Goal: Transaction & Acquisition: Purchase product/service

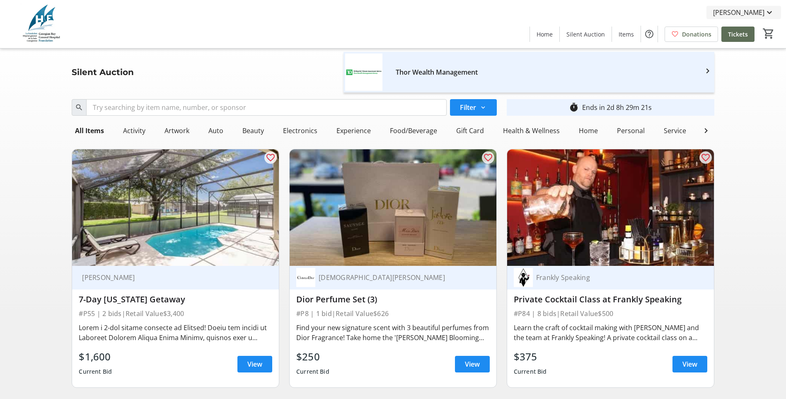
click at [733, 12] on span "[PERSON_NAME]" at bounding box center [738, 12] width 51 height 10
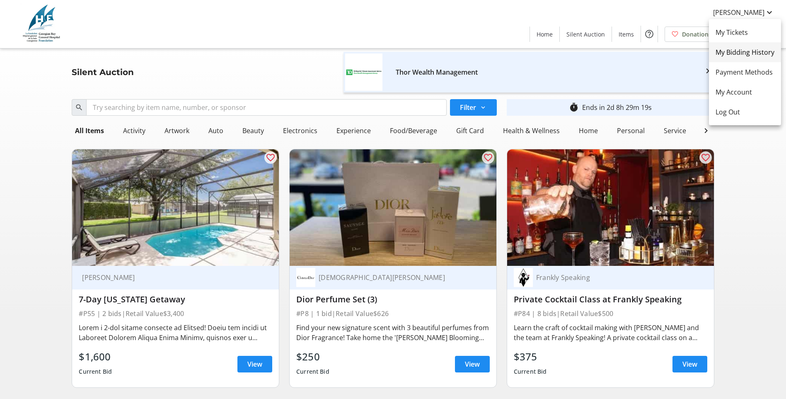
click at [742, 56] on span "My Bidding History" at bounding box center [745, 52] width 59 height 10
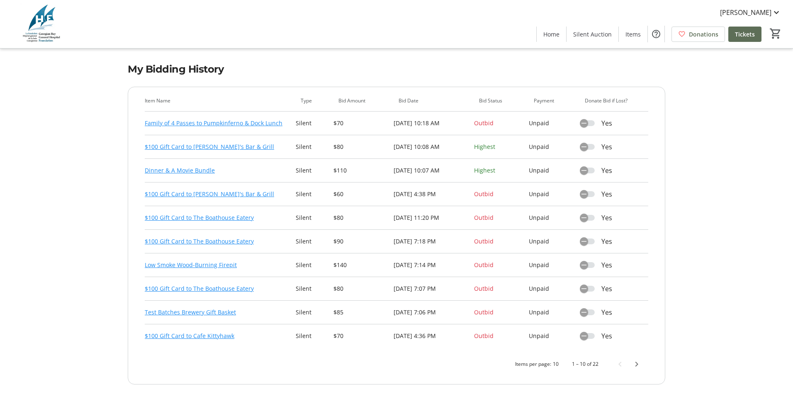
click at [223, 124] on link "Family of 4 Passes to Pumpkinferno & Dock Lunch" at bounding box center [214, 123] width 138 height 10
click at [204, 193] on link "$100 Gift Card to [PERSON_NAME]'s Bar & Grill" at bounding box center [209, 194] width 129 height 10
click at [638, 364] on span "Next page" at bounding box center [636, 364] width 17 height 17
click at [177, 217] on link "Dinner & A Movie Bundle" at bounding box center [180, 218] width 70 height 10
click at [219, 264] on link "Low Smoke Wood-Burning Firepit" at bounding box center [191, 265] width 92 height 10
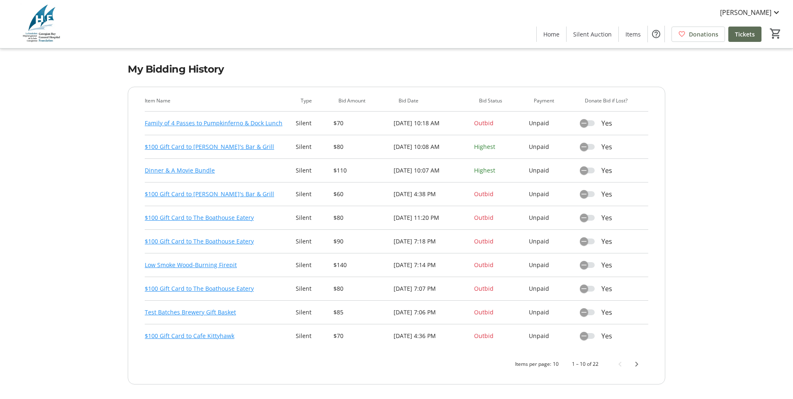
click at [195, 219] on link "$100 Gift Card to The Boathouse Eatery" at bounding box center [199, 218] width 109 height 10
click at [208, 288] on link "$100 Gift Card to The Boathouse Eatery" at bounding box center [199, 289] width 109 height 10
click at [213, 240] on link "$100 Gift Card to The Boathouse Eatery" at bounding box center [199, 241] width 109 height 10
click at [215, 217] on link "$100 Gift Card to The Boathouse Eatery" at bounding box center [199, 218] width 109 height 10
click at [637, 365] on span "Next page" at bounding box center [636, 364] width 17 height 17
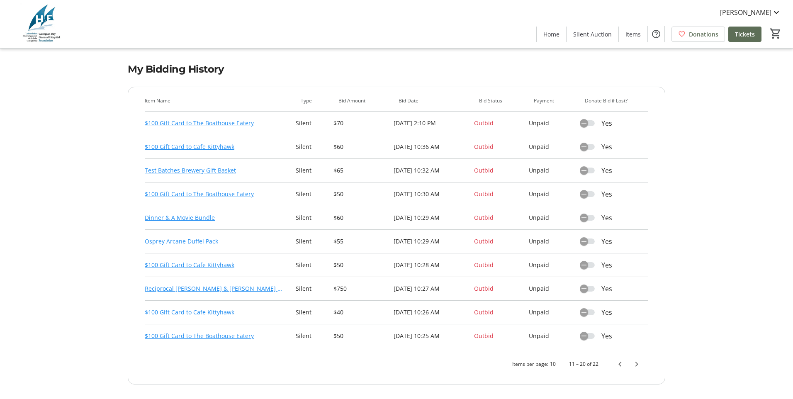
click at [203, 125] on link "$100 Gift Card to The Boathouse Eatery" at bounding box center [199, 123] width 109 height 10
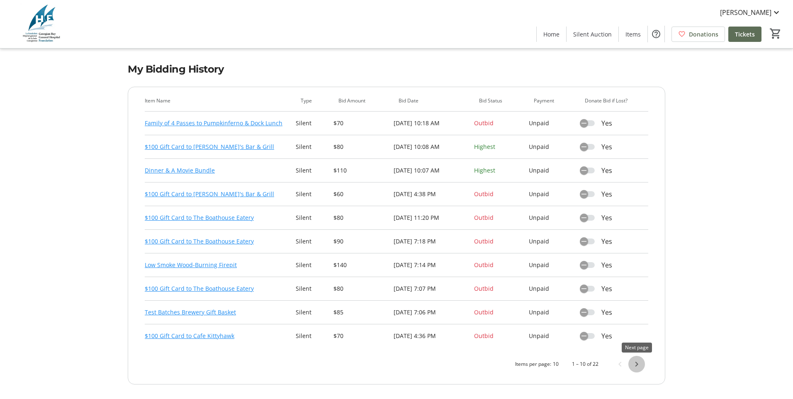
click at [634, 364] on span "Next page" at bounding box center [636, 364] width 17 height 17
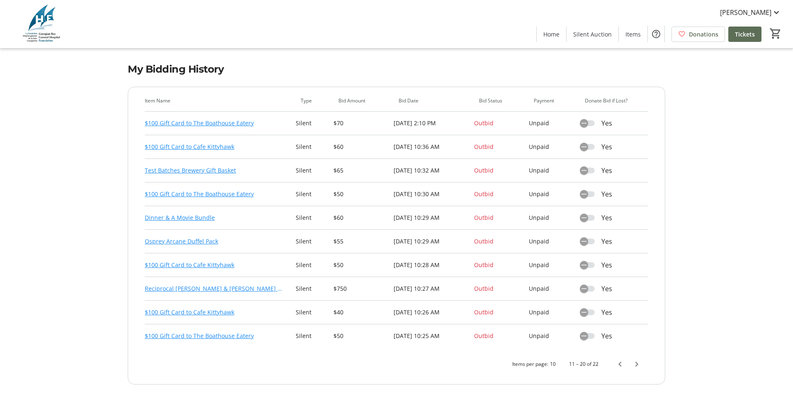
click at [189, 263] on link "$100 Gift Card to Cafe Kittyhawk" at bounding box center [190, 265] width 90 height 10
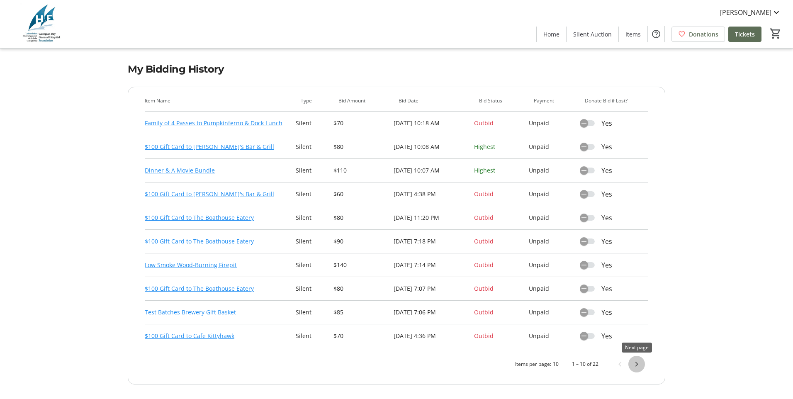
click at [637, 364] on span "Next page" at bounding box center [636, 364] width 17 height 17
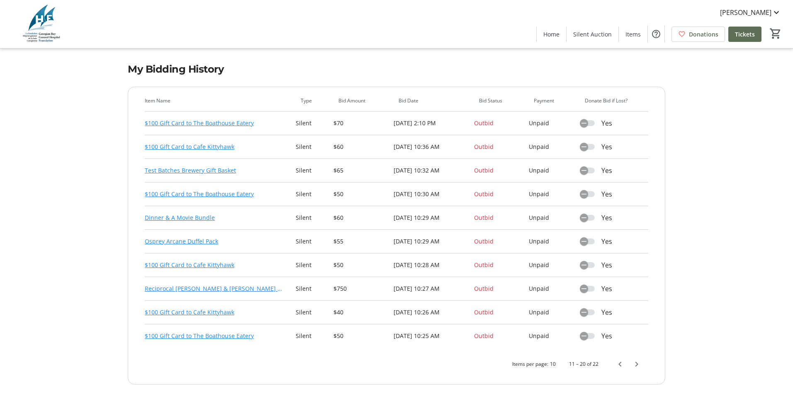
click at [222, 335] on link "$100 Gift Card to The Boathouse Eatery" at bounding box center [199, 336] width 109 height 10
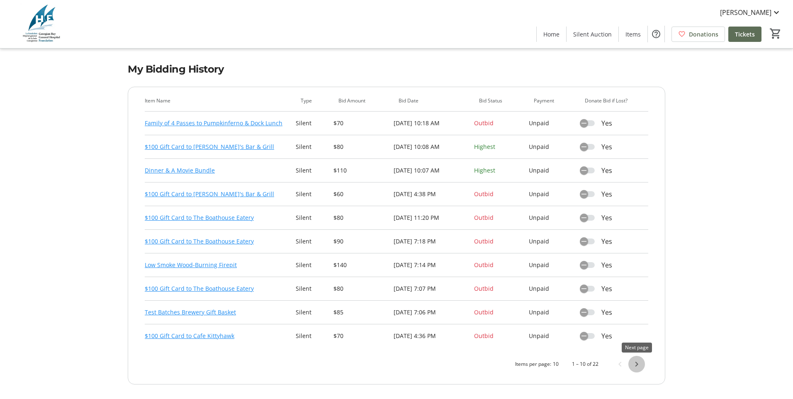
click at [638, 365] on span "Next page" at bounding box center [636, 364] width 17 height 17
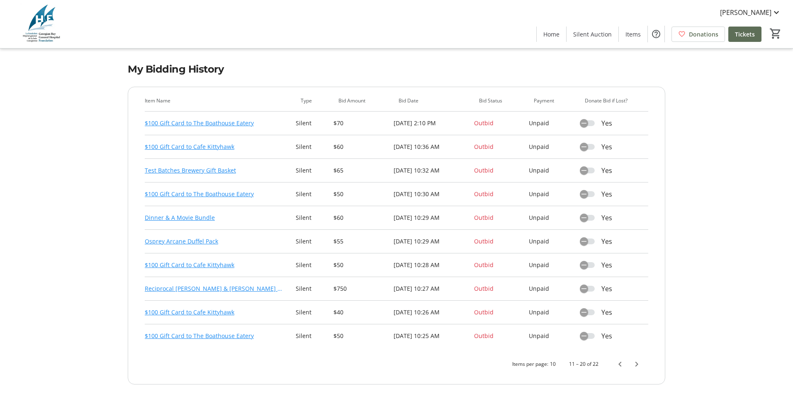
click at [190, 243] on link "Osprey Arcane Duffel Pack" at bounding box center [181, 241] width 73 height 10
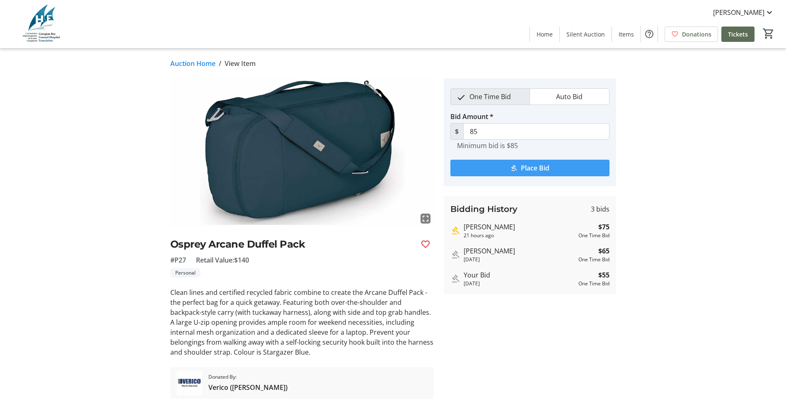
click at [524, 166] on span "Place Bid" at bounding box center [535, 168] width 29 height 10
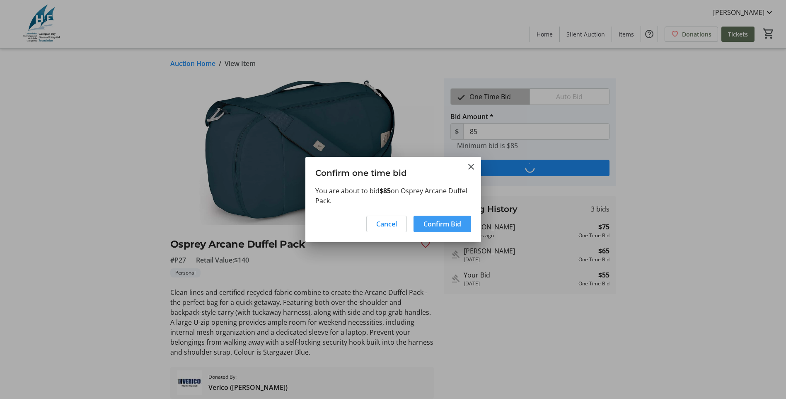
click at [439, 223] on span "Confirm Bid" at bounding box center [443, 224] width 38 height 10
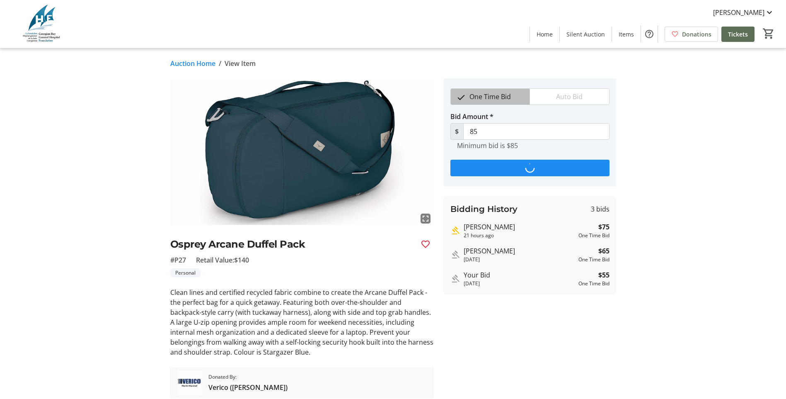
type input "95"
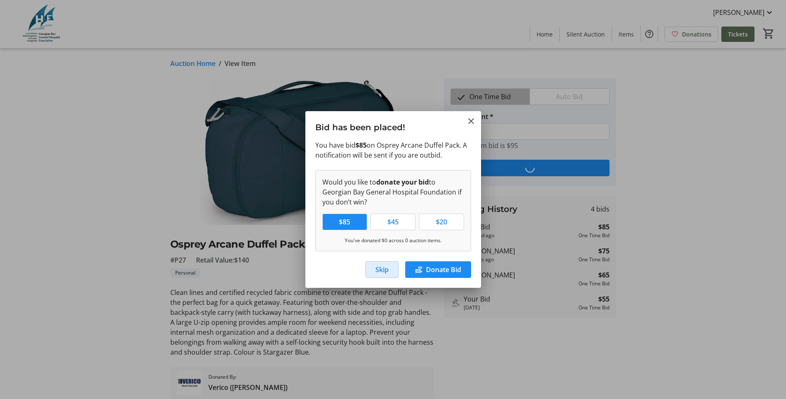
click at [385, 271] on span "Skip" at bounding box center [382, 269] width 13 height 10
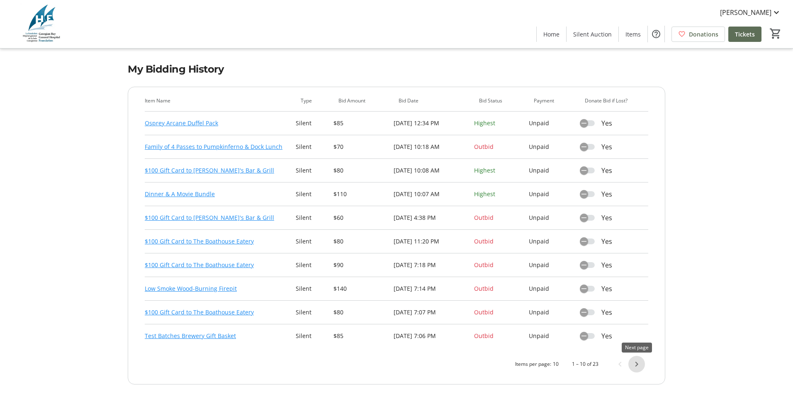
click at [637, 364] on span "Next page" at bounding box center [636, 364] width 17 height 17
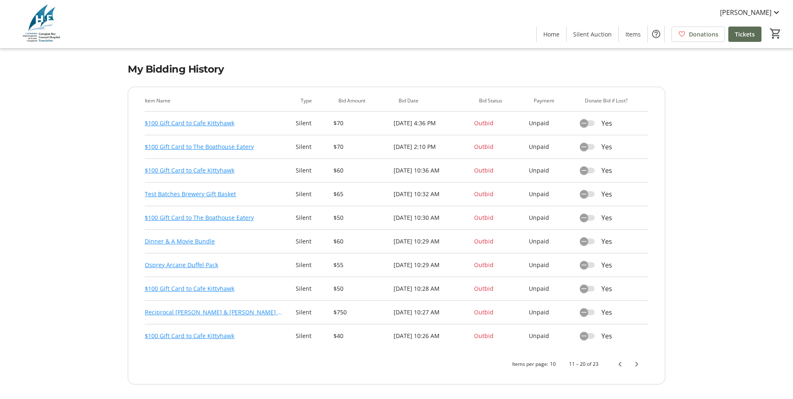
click at [176, 312] on link "Reciprocal [PERSON_NAME] & [PERSON_NAME] of Attorney" at bounding box center [214, 312] width 138 height 10
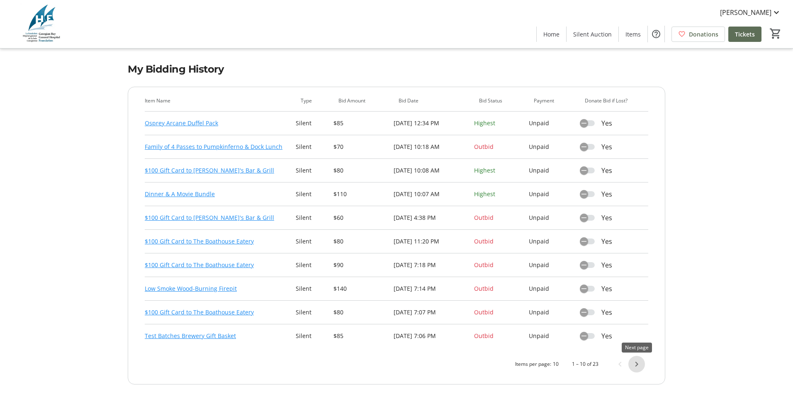
click at [639, 366] on span "Next page" at bounding box center [636, 364] width 17 height 17
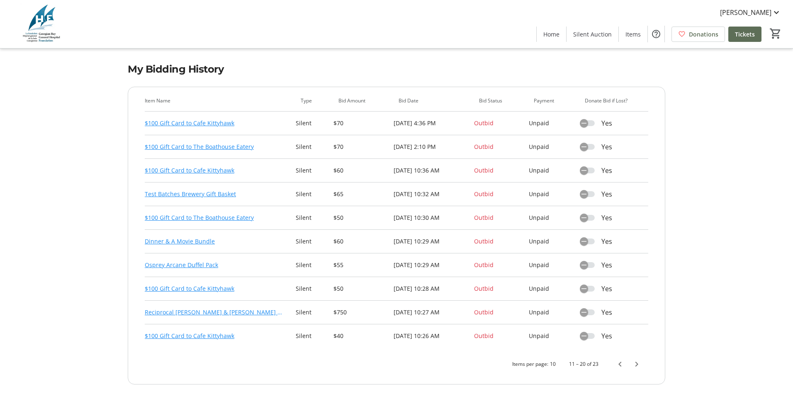
click at [179, 192] on link "Test Batches Brewery Gift Basket" at bounding box center [190, 194] width 91 height 10
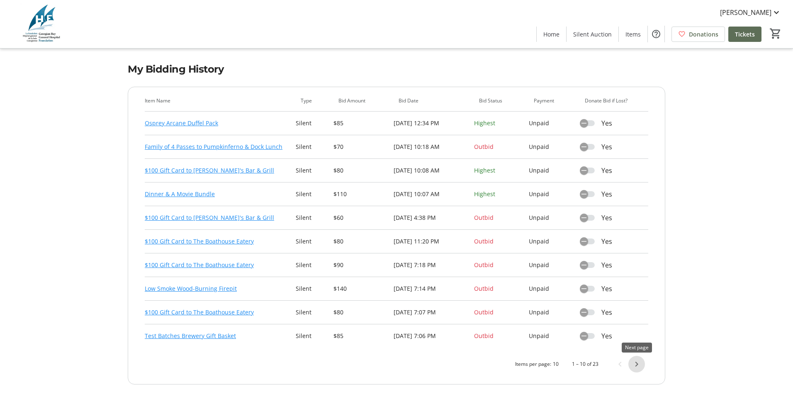
click at [638, 364] on span "Next page" at bounding box center [636, 364] width 17 height 17
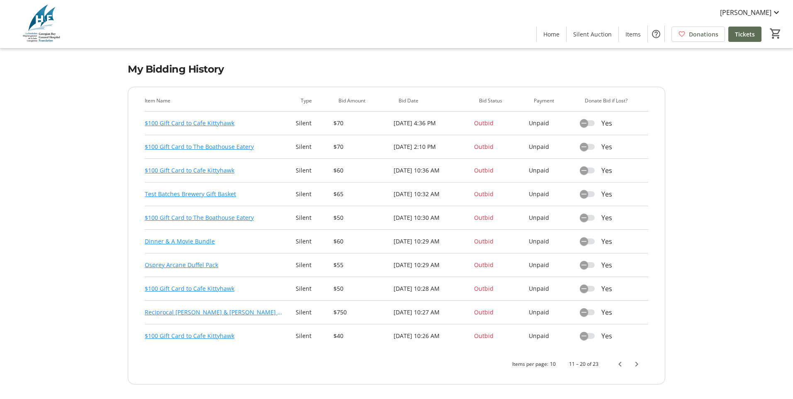
click at [176, 170] on link "$100 Gift Card to Cafe Kittyhawk" at bounding box center [190, 170] width 90 height 10
click at [636, 35] on span "Items" at bounding box center [632, 34] width 15 height 9
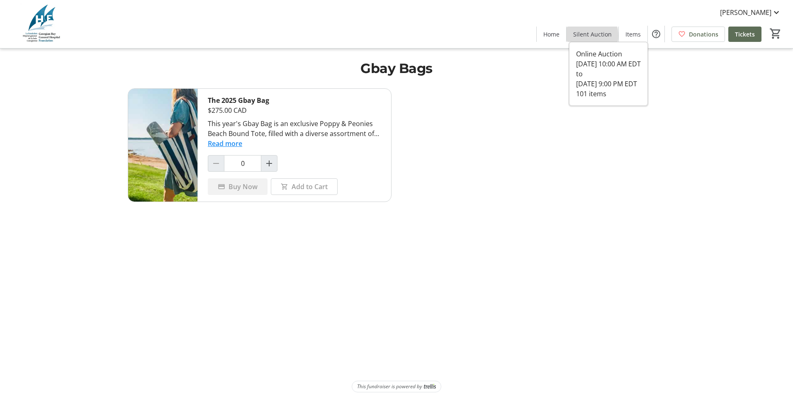
click at [587, 36] on span "Silent Auction" at bounding box center [592, 34] width 39 height 9
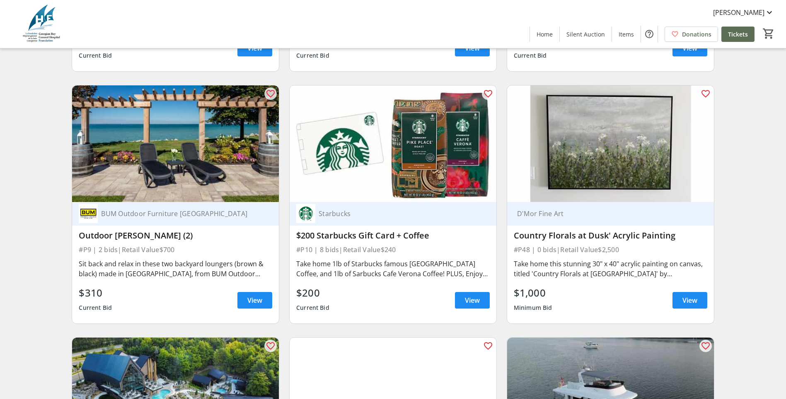
scroll to position [1078, 0]
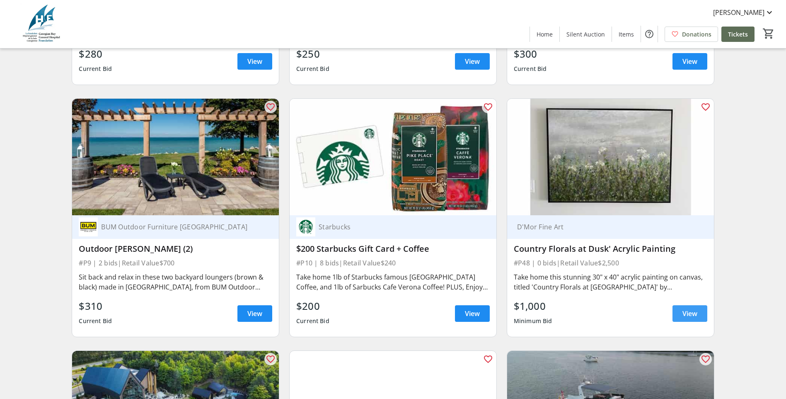
click at [683, 318] on span "View" at bounding box center [690, 313] width 15 height 10
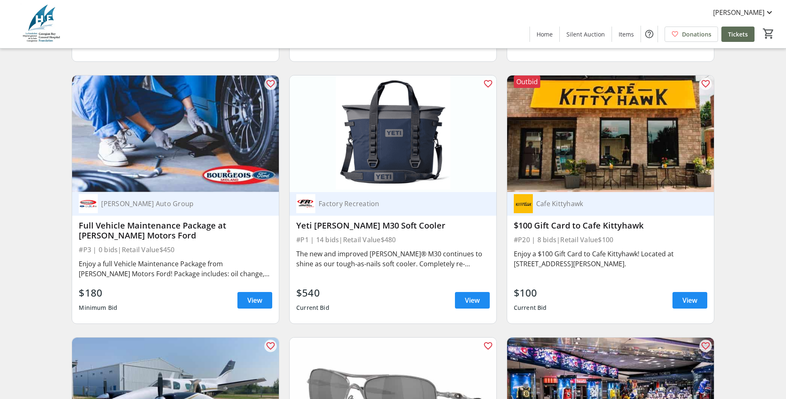
scroll to position [2114, 0]
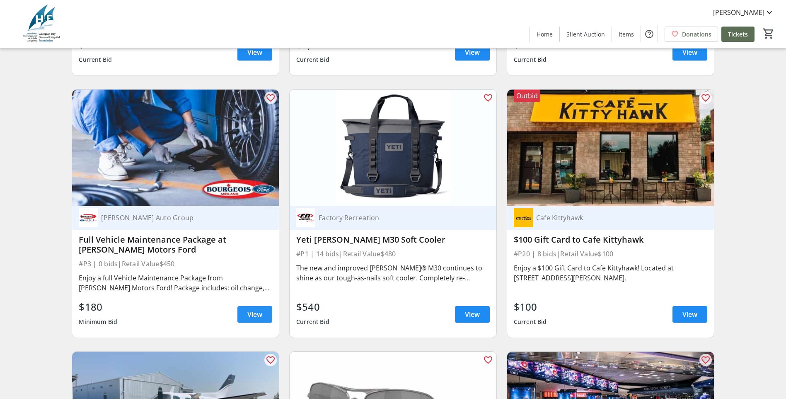
click at [255, 318] on span "View" at bounding box center [254, 314] width 15 height 10
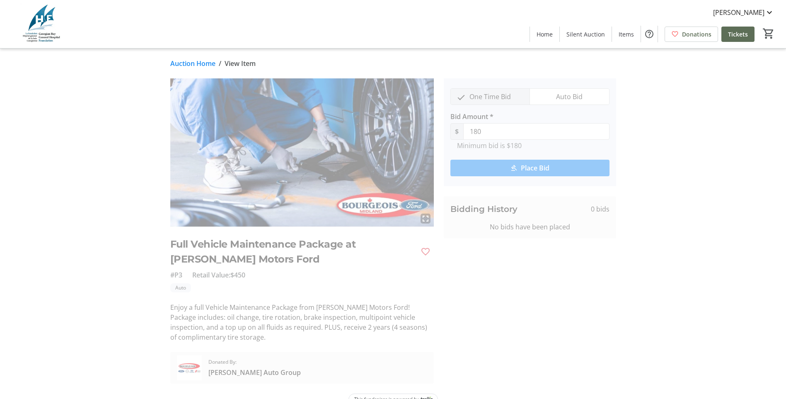
scroll to position [16, 0]
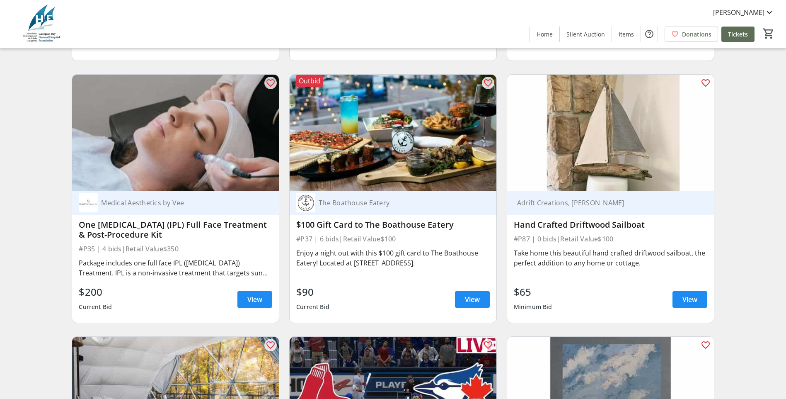
scroll to position [3689, 0]
click at [259, 295] on span "View" at bounding box center [254, 300] width 15 height 10
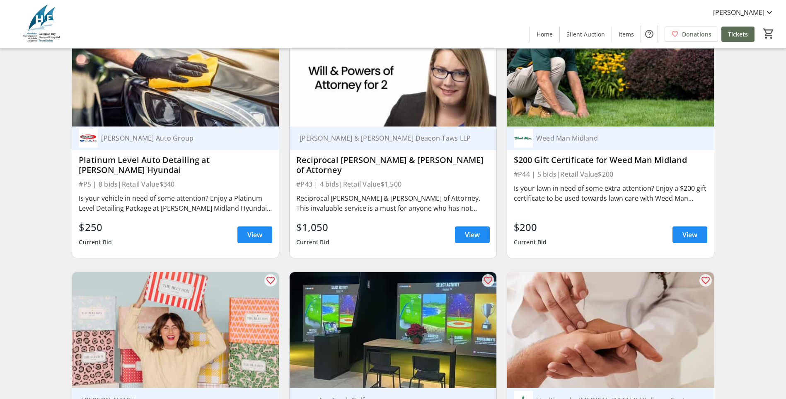
scroll to position [4726, 0]
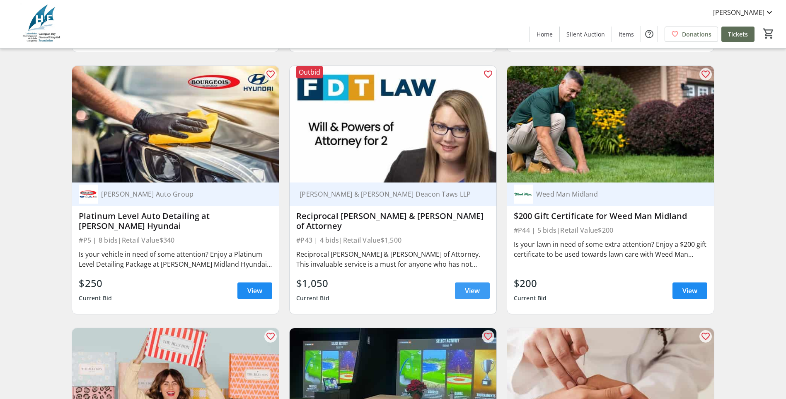
click at [473, 290] on span "View" at bounding box center [472, 291] width 15 height 10
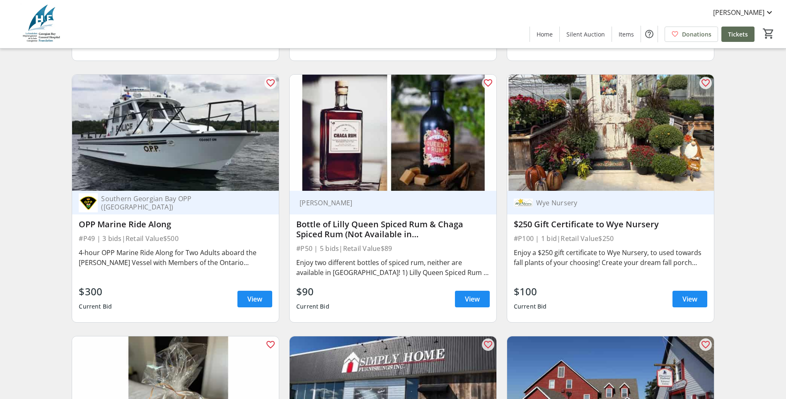
scroll to position [6011, 0]
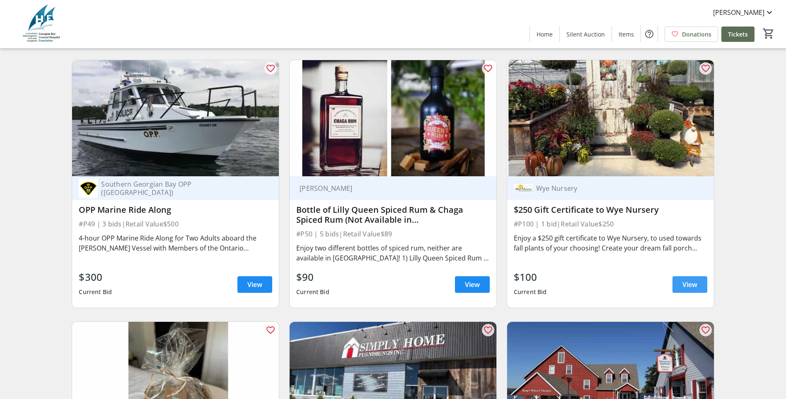
click at [684, 280] on span "View" at bounding box center [690, 284] width 15 height 10
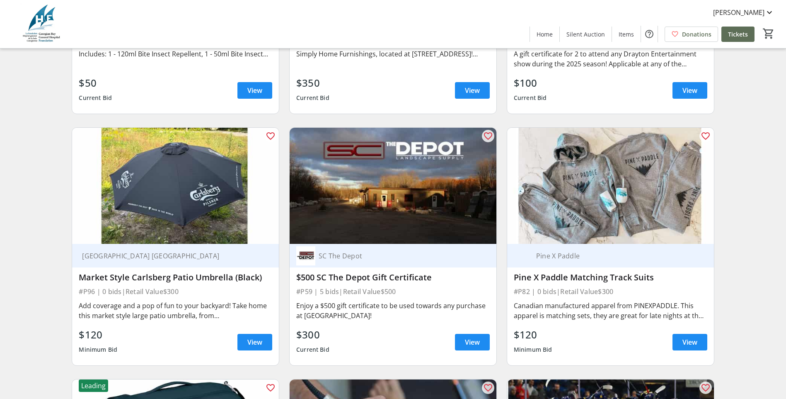
scroll to position [6508, 0]
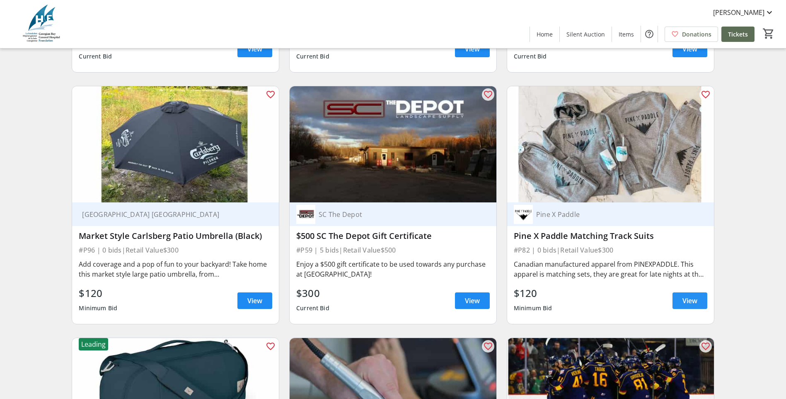
click at [690, 296] on span "View" at bounding box center [690, 301] width 15 height 10
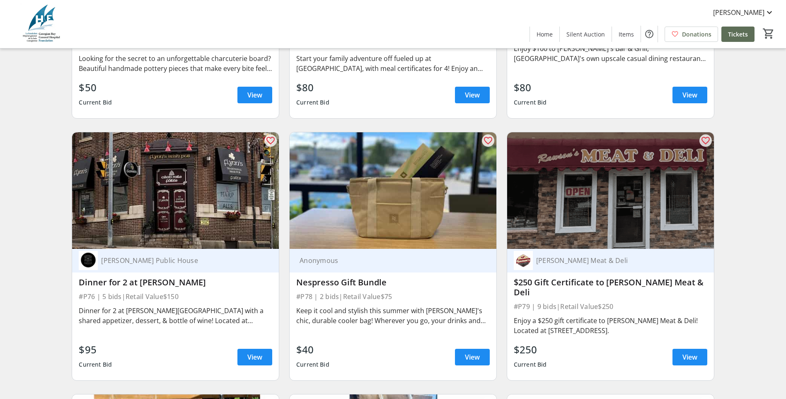
scroll to position [8001, 0]
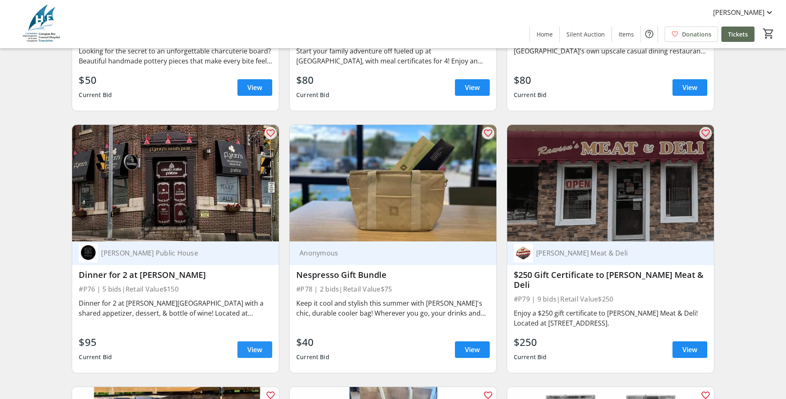
click at [252, 344] on span "View" at bounding box center [254, 349] width 15 height 10
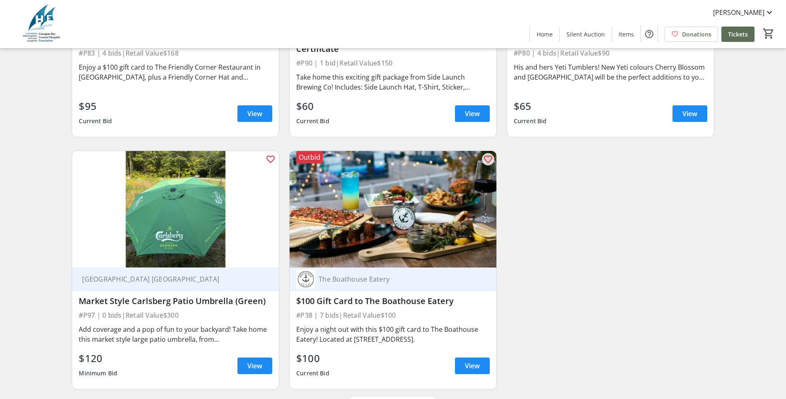
scroll to position [8500, 0]
